Goal: Obtain resource: Download file/media

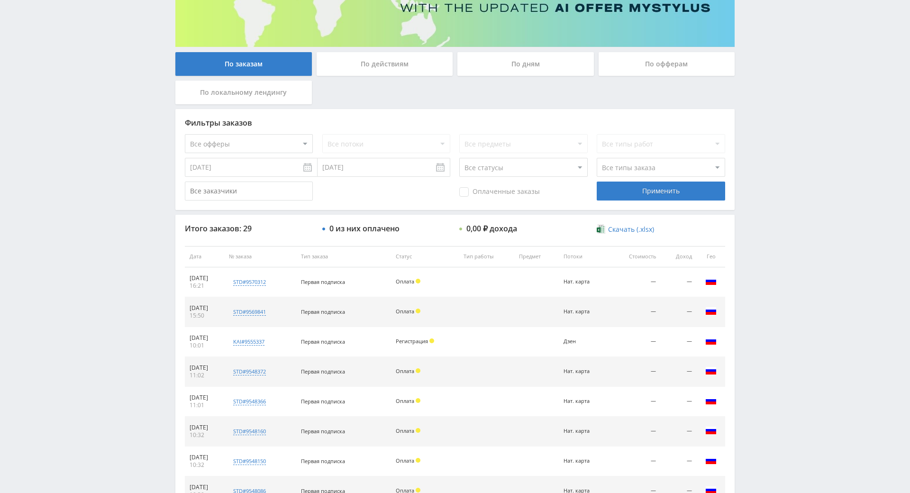
scroll to position [142, 0]
drag, startPoint x: 791, startPoint y: 290, endPoint x: 783, endPoint y: 262, distance: 28.7
click at [781, 242] on div "Telegram-канал Инструменты База знаний Ваш менеджер: [PERSON_NAME] Online @edug…" at bounding box center [455, 256] width 910 height 796
click at [786, 247] on div "Telegram-канал Инструменты База знаний Ваш менеджер: [PERSON_NAME] Online @edug…" at bounding box center [455, 256] width 910 height 796
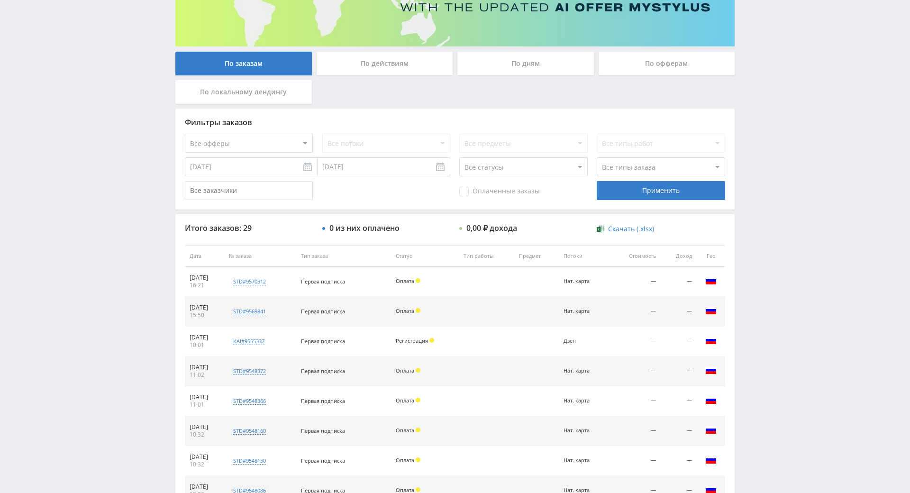
drag, startPoint x: 786, startPoint y: 247, endPoint x: 784, endPoint y: 229, distance: 18.1
click at [783, 227] on div "Telegram-канал Инструменты База знаний Ваш менеджер: [PERSON_NAME] Online @edug…" at bounding box center [455, 256] width 910 height 796
drag, startPoint x: 783, startPoint y: 227, endPoint x: 784, endPoint y: 232, distance: 5.3
click at [784, 232] on div "Telegram-канал Инструменты База знаний Ваш менеджер: [PERSON_NAME] Online @edug…" at bounding box center [455, 256] width 910 height 796
click at [785, 233] on div "Telegram-канал Инструменты База знаний Ваш менеджер: [PERSON_NAME] Online @edug…" at bounding box center [455, 256] width 910 height 796
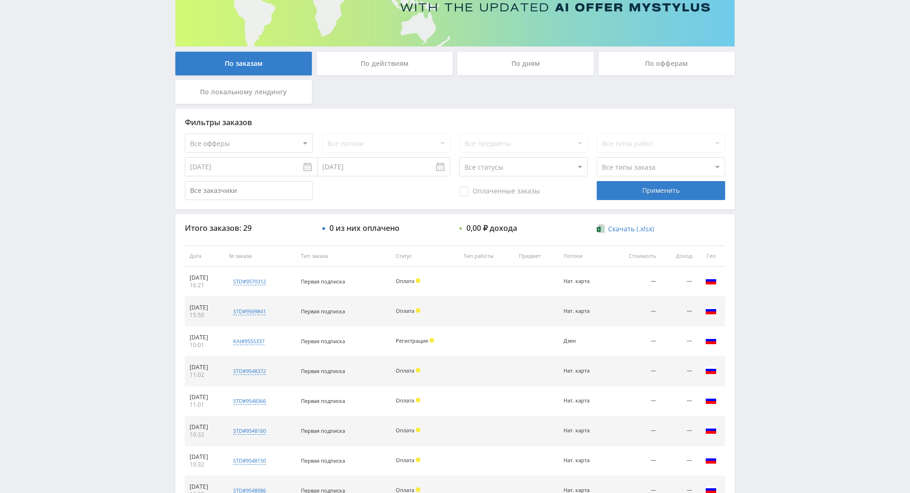
drag, startPoint x: 779, startPoint y: 220, endPoint x: 779, endPoint y: 231, distance: 11.4
click at [779, 221] on div "Telegram-канал Инструменты База знаний Ваш менеджер: [PERSON_NAME] Online @edug…" at bounding box center [455, 256] width 910 height 796
click at [781, 238] on div "Telegram-канал Инструменты База знаний Ваш менеджер: [PERSON_NAME] Online @edug…" at bounding box center [455, 256] width 910 height 796
click at [778, 226] on div "Telegram-канал Инструменты База знаний Ваш менеджер: [PERSON_NAME] Online @edug…" at bounding box center [455, 256] width 910 height 796
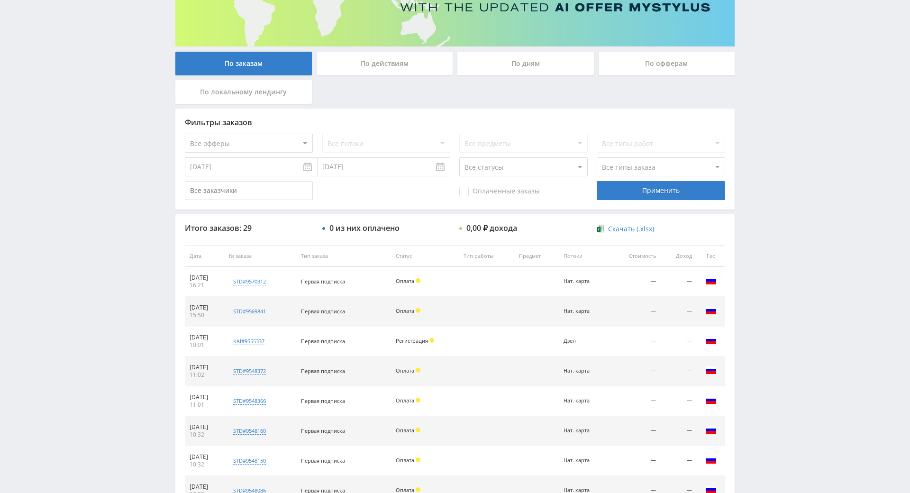
click at [778, 226] on div "Telegram-канал Инструменты База знаний Ваш менеджер: [PERSON_NAME] Online @edug…" at bounding box center [455, 256] width 910 height 796
drag, startPoint x: 778, startPoint y: 226, endPoint x: 776, endPoint y: 218, distance: 8.3
click at [776, 218] on div "Telegram-канал Инструменты База знаний Ваш менеджер: [PERSON_NAME] Online @edug…" at bounding box center [455, 256] width 910 height 796
click at [777, 219] on div "Telegram-канал Инструменты База знаний Ваш менеджер: [PERSON_NAME] Online @edug…" at bounding box center [455, 256] width 910 height 796
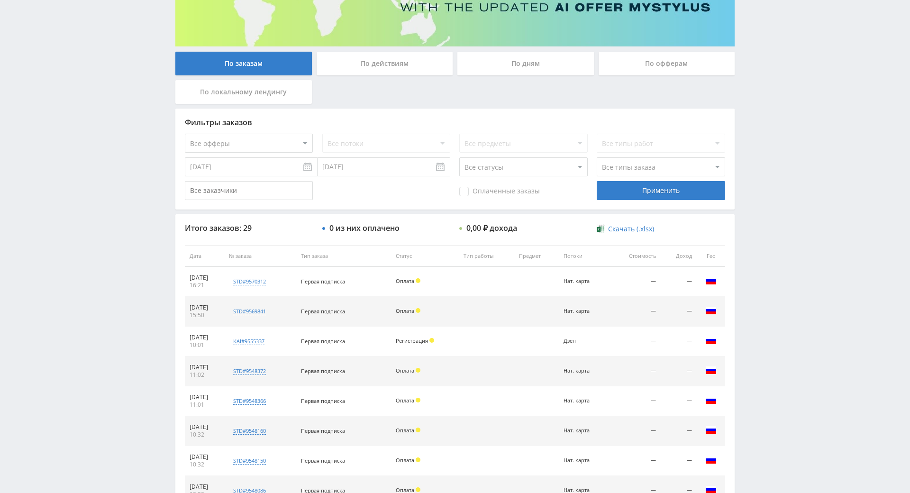
click at [774, 210] on div "Telegram-канал Инструменты База знаний Ваш менеджер: [PERSON_NAME] Online @edug…" at bounding box center [455, 256] width 910 height 796
click at [783, 229] on div "Telegram-канал Инструменты База знаний Ваш менеджер: [PERSON_NAME] Online @edug…" at bounding box center [455, 256] width 910 height 796
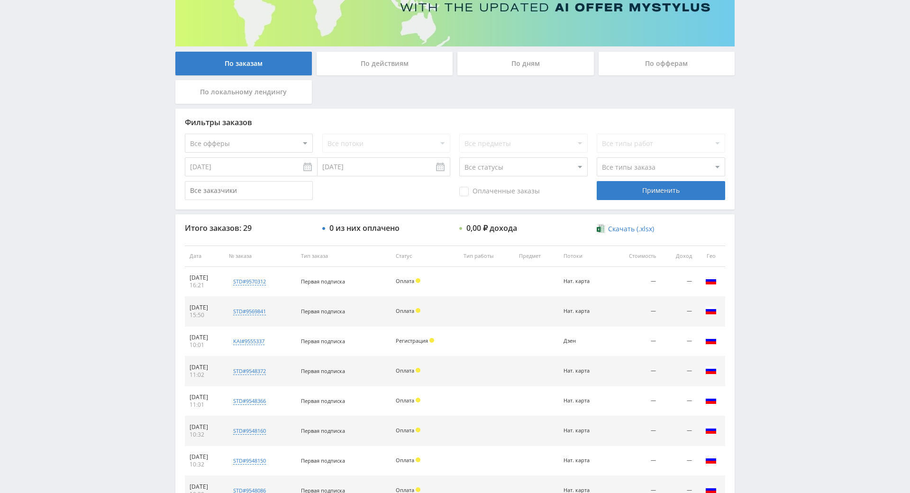
click at [784, 221] on div "Telegram-канал Инструменты База знаний Ваш менеджер: [PERSON_NAME] Online @edug…" at bounding box center [455, 256] width 910 height 796
click at [778, 211] on div "Telegram-канал Инструменты База знаний Ваш менеджер: [PERSON_NAME] Online @edug…" at bounding box center [455, 256] width 910 height 796
click at [780, 229] on div "Telegram-канал Инструменты База знаний Ваш менеджер: [PERSON_NAME] Online @edug…" at bounding box center [455, 256] width 910 height 796
drag, startPoint x: 780, startPoint y: 229, endPoint x: 775, endPoint y: 216, distance: 13.8
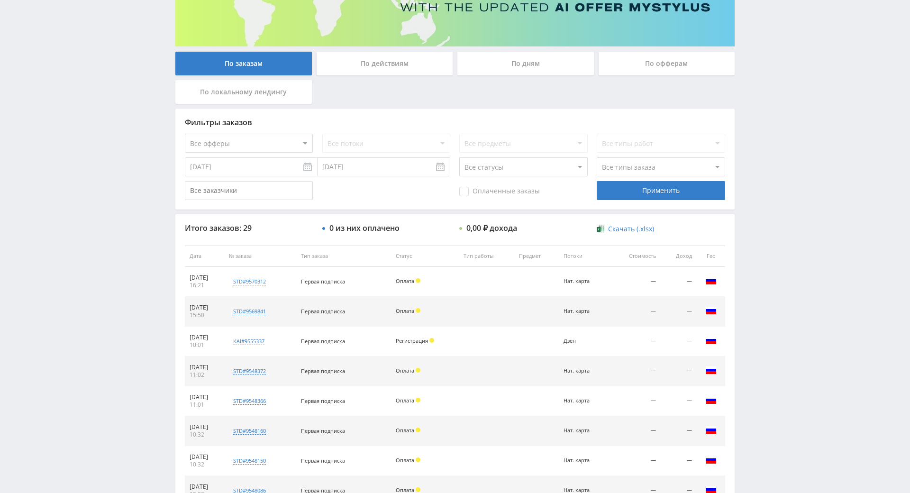
click at [775, 216] on div "Telegram-канал Инструменты База знаний Ваш менеджер: [PERSON_NAME] Online @edug…" at bounding box center [455, 256] width 910 height 796
click at [776, 217] on div "Telegram-канал Инструменты База знаний Ваш менеджер: [PERSON_NAME] Online @edug…" at bounding box center [455, 256] width 910 height 796
click at [773, 207] on div "Telegram-канал Инструменты База знаний Ваш менеджер: [PERSON_NAME] Online @edug…" at bounding box center [455, 256] width 910 height 796
